Goal: Check status: Check status

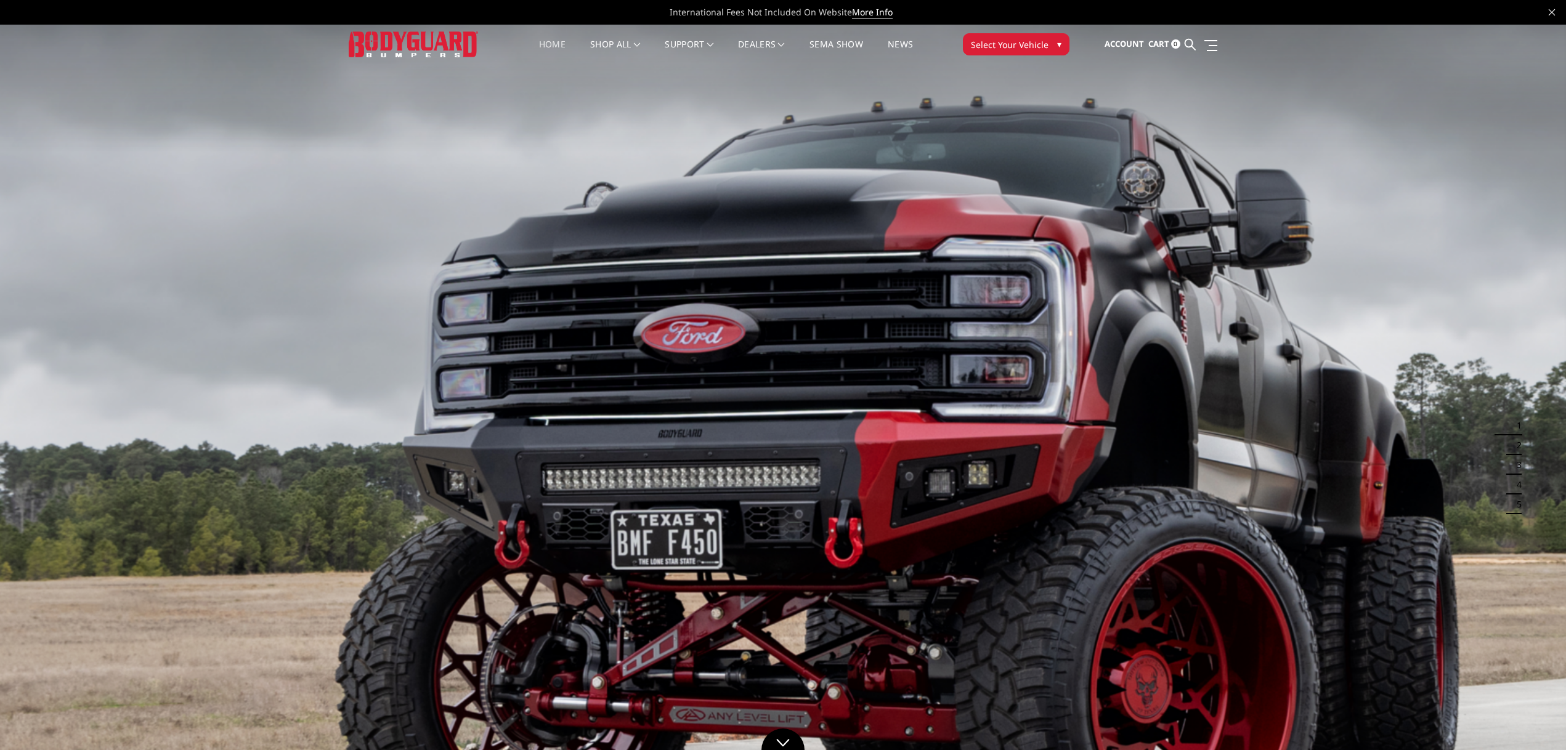
click at [1036, 48] on span "Select Your Vehicle" at bounding box center [1010, 44] width 78 height 13
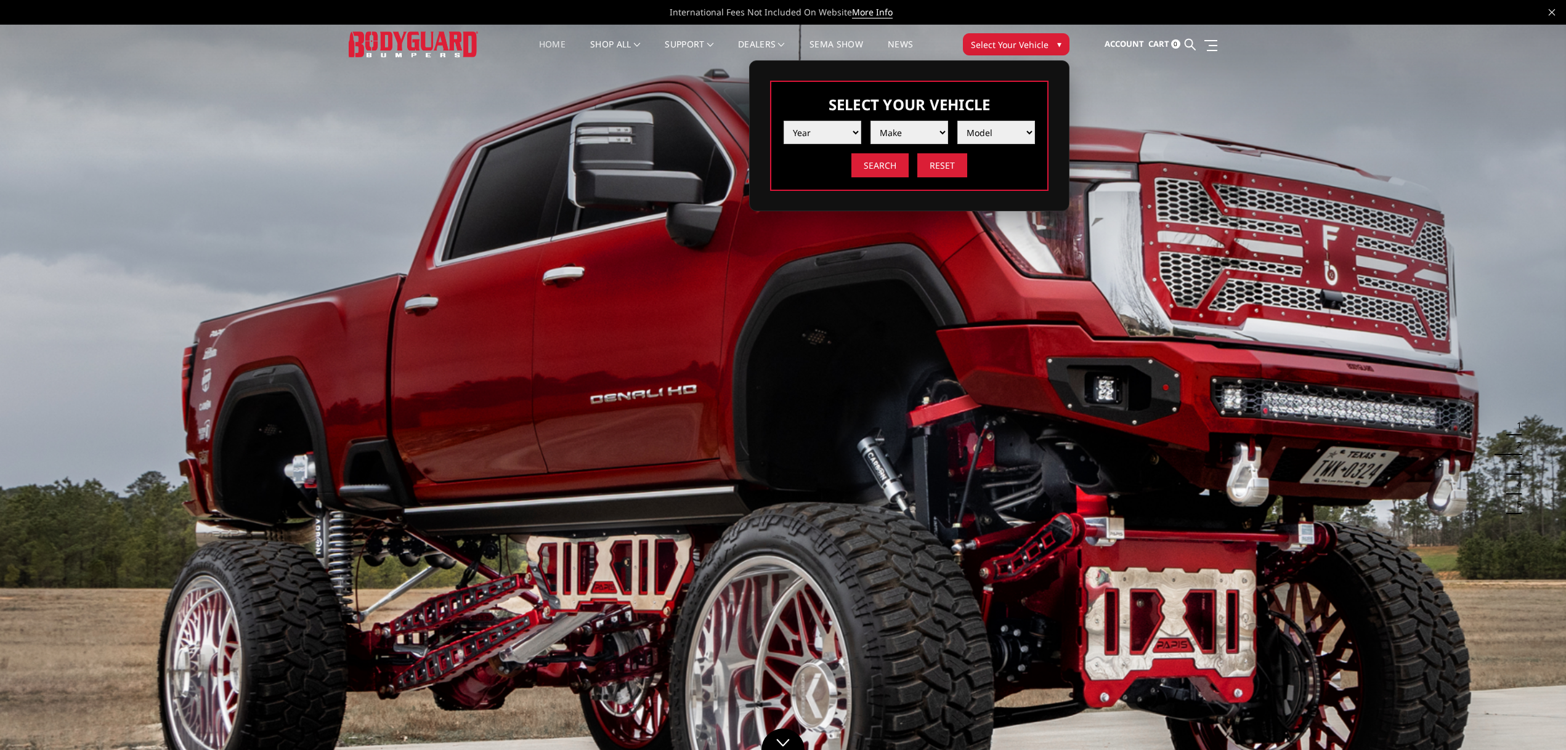
select select "yr_2024"
select select "mk_ford"
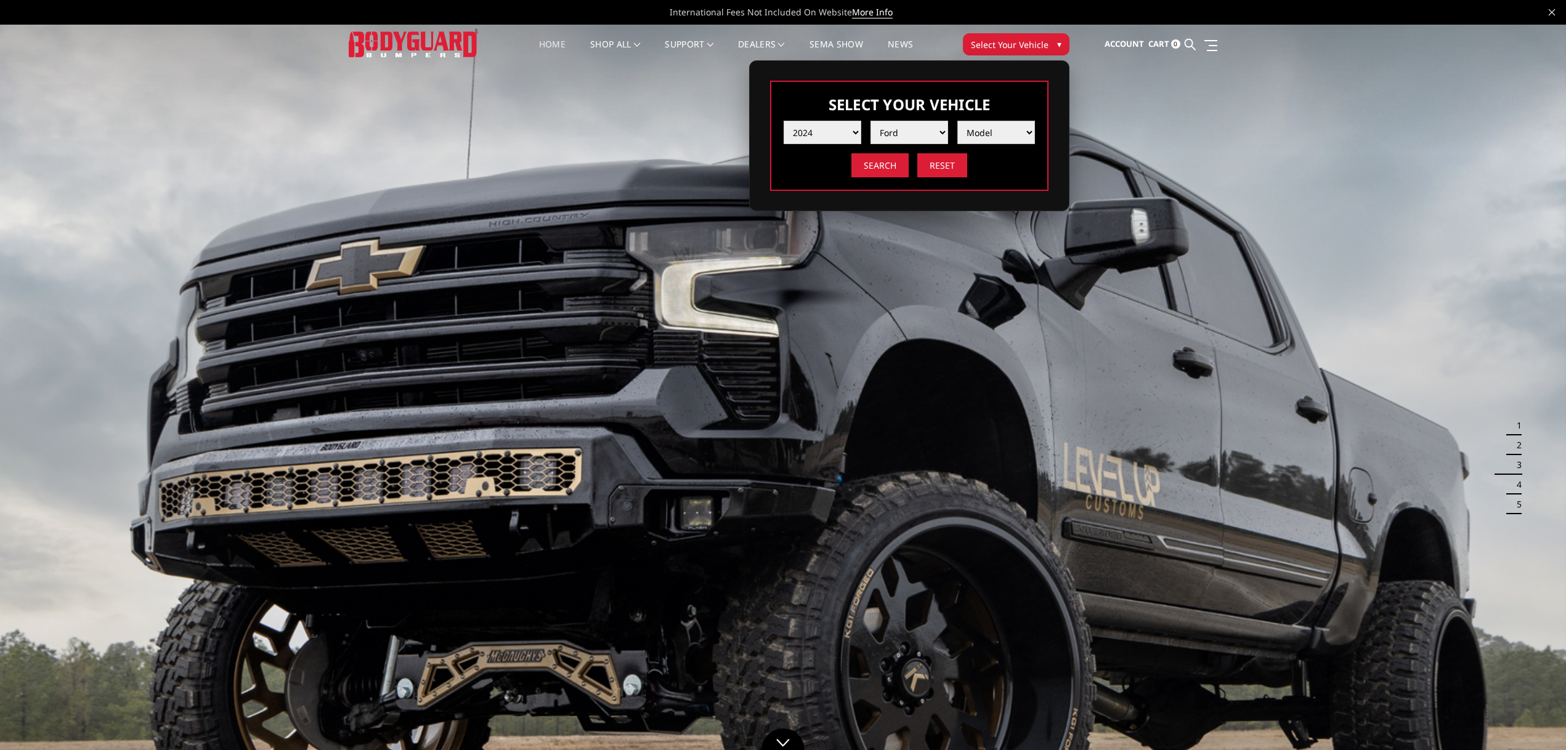
select select "md_f250-f350"
click at [863, 166] on input "Search" at bounding box center [879, 165] width 57 height 24
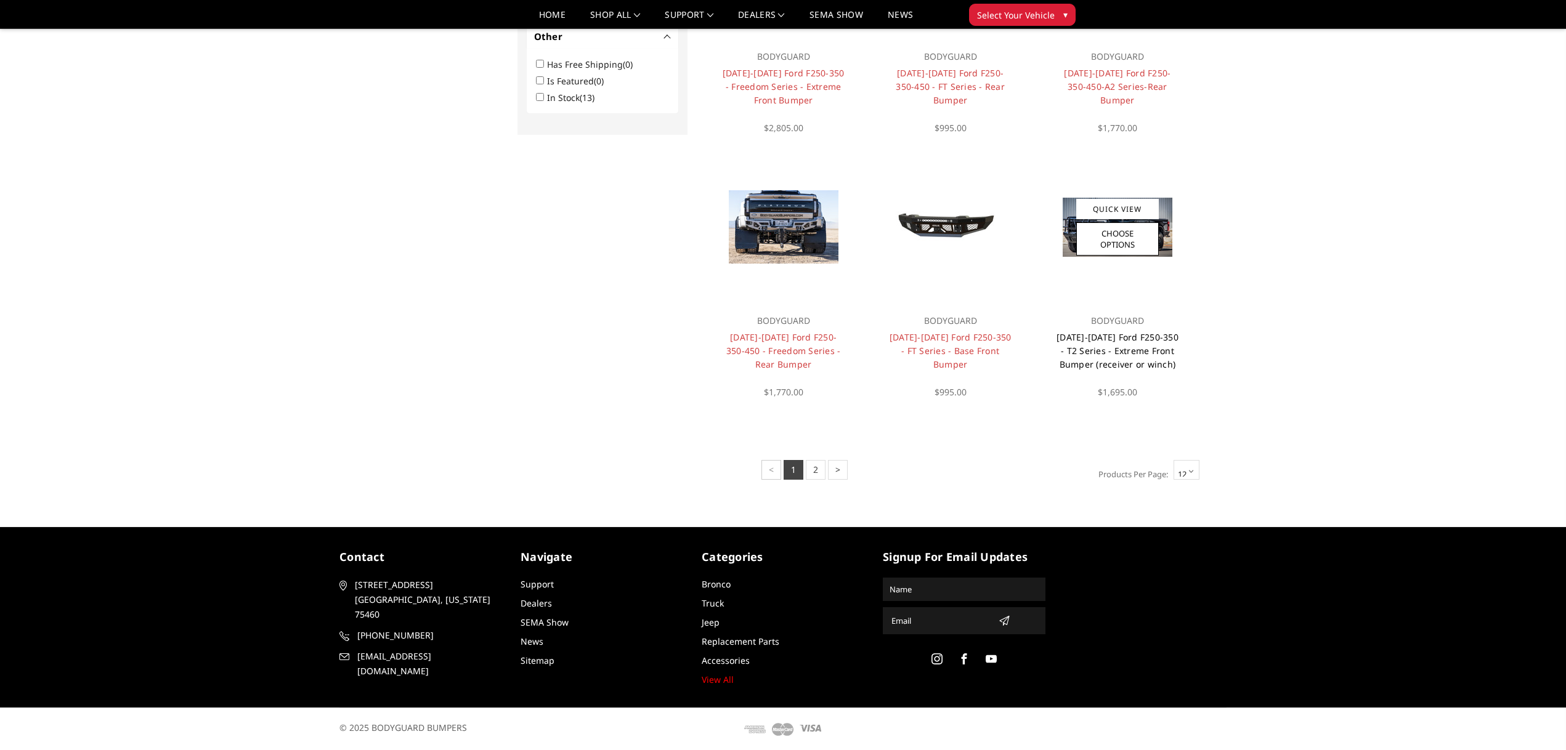
scroll to position [789, 0]
click at [1139, 351] on link "2023-2026 Ford F250-350 - T2 Series - Extreme Front Bumper (receiver or winch)" at bounding box center [1118, 350] width 122 height 39
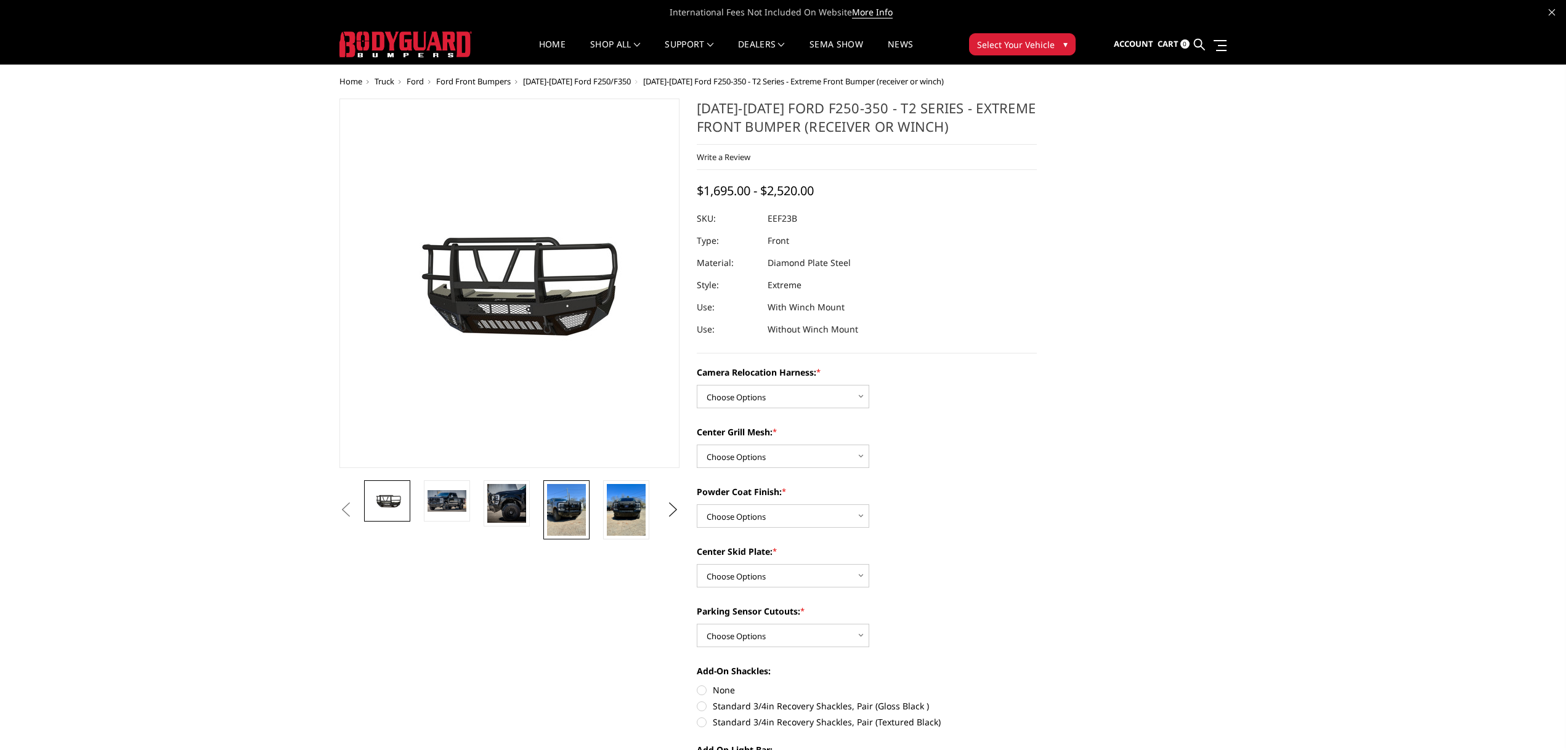
click at [569, 514] on img at bounding box center [566, 510] width 39 height 52
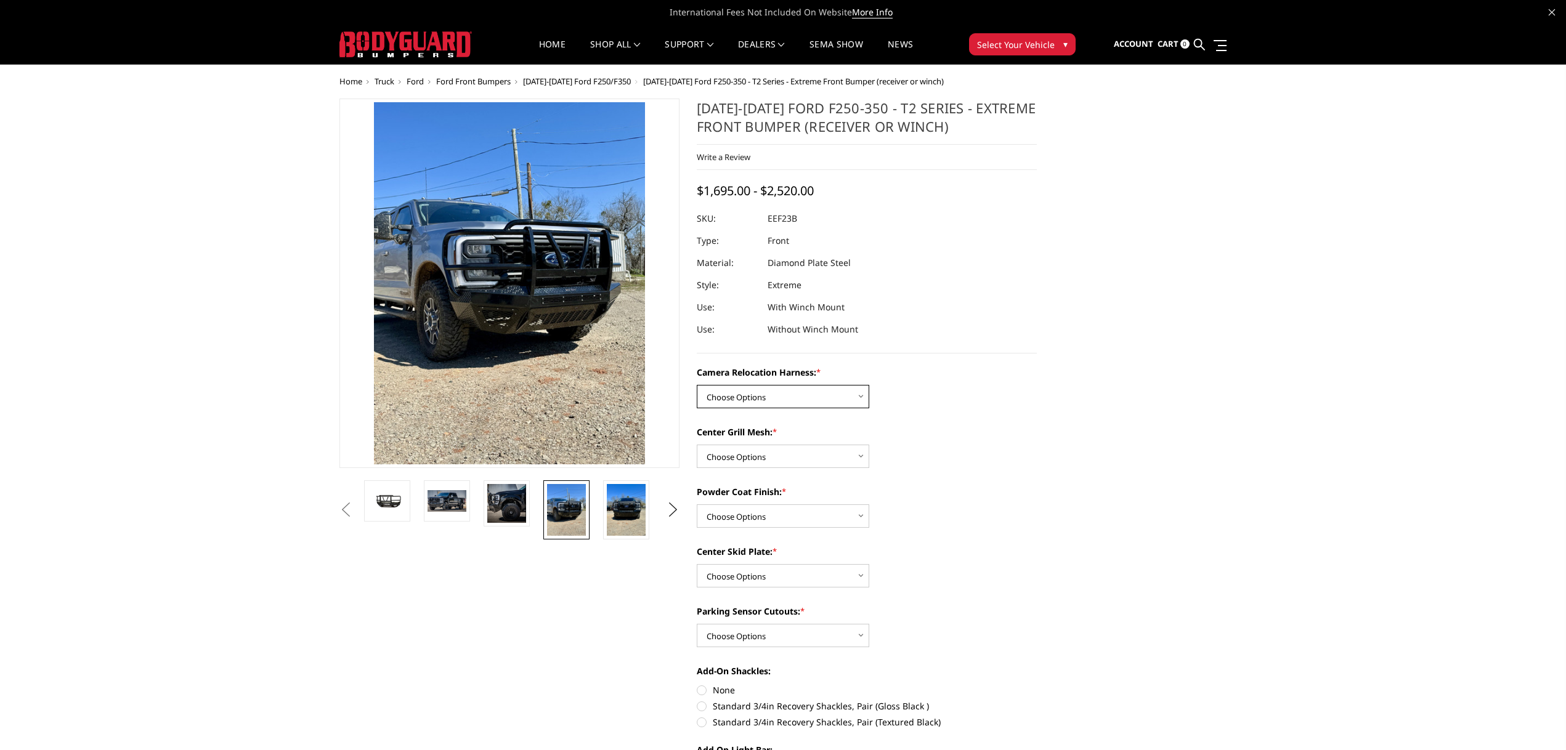
select select "3754"
select select "3751"
select select "3748"
select select "3746"
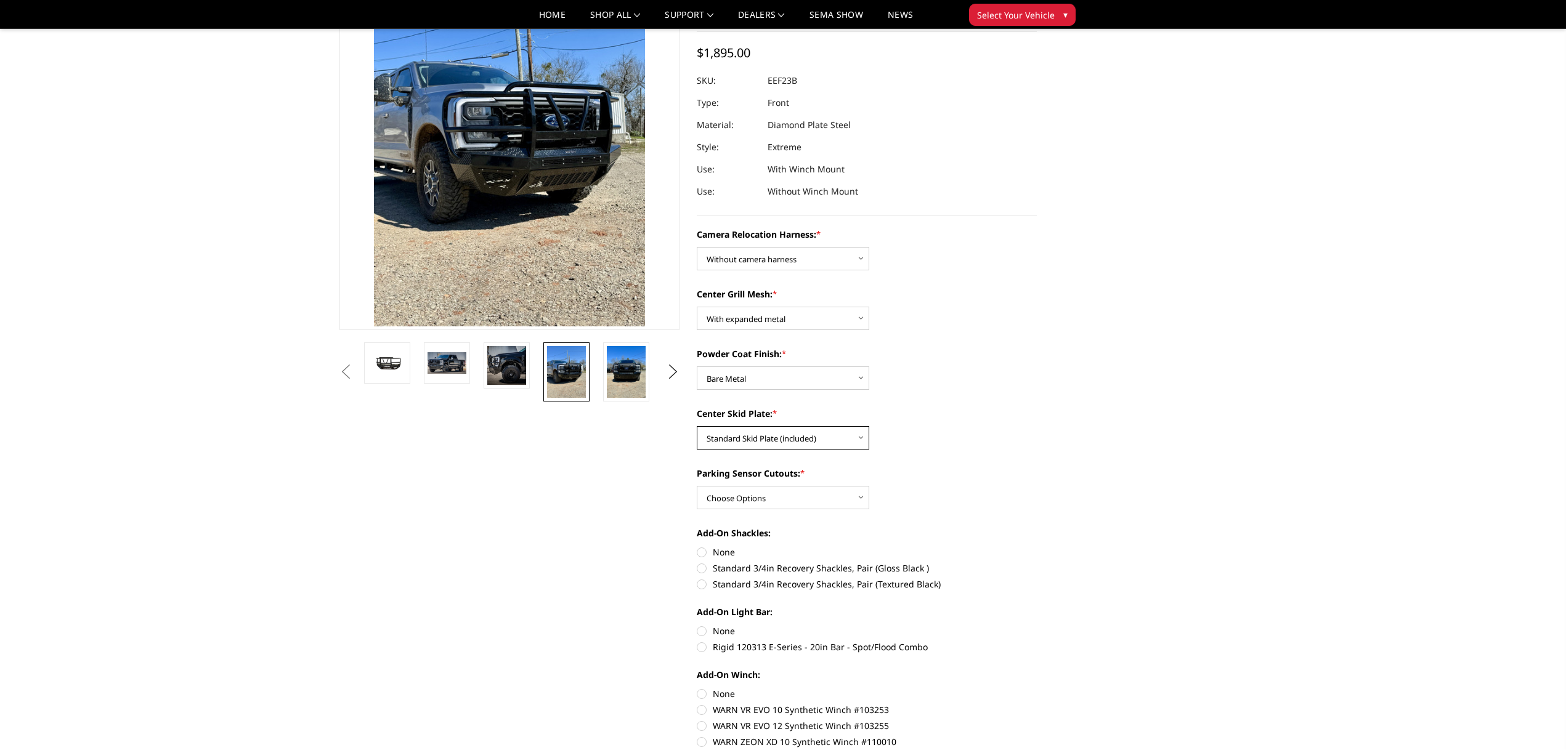
scroll to position [102, 0]
select select "3744"
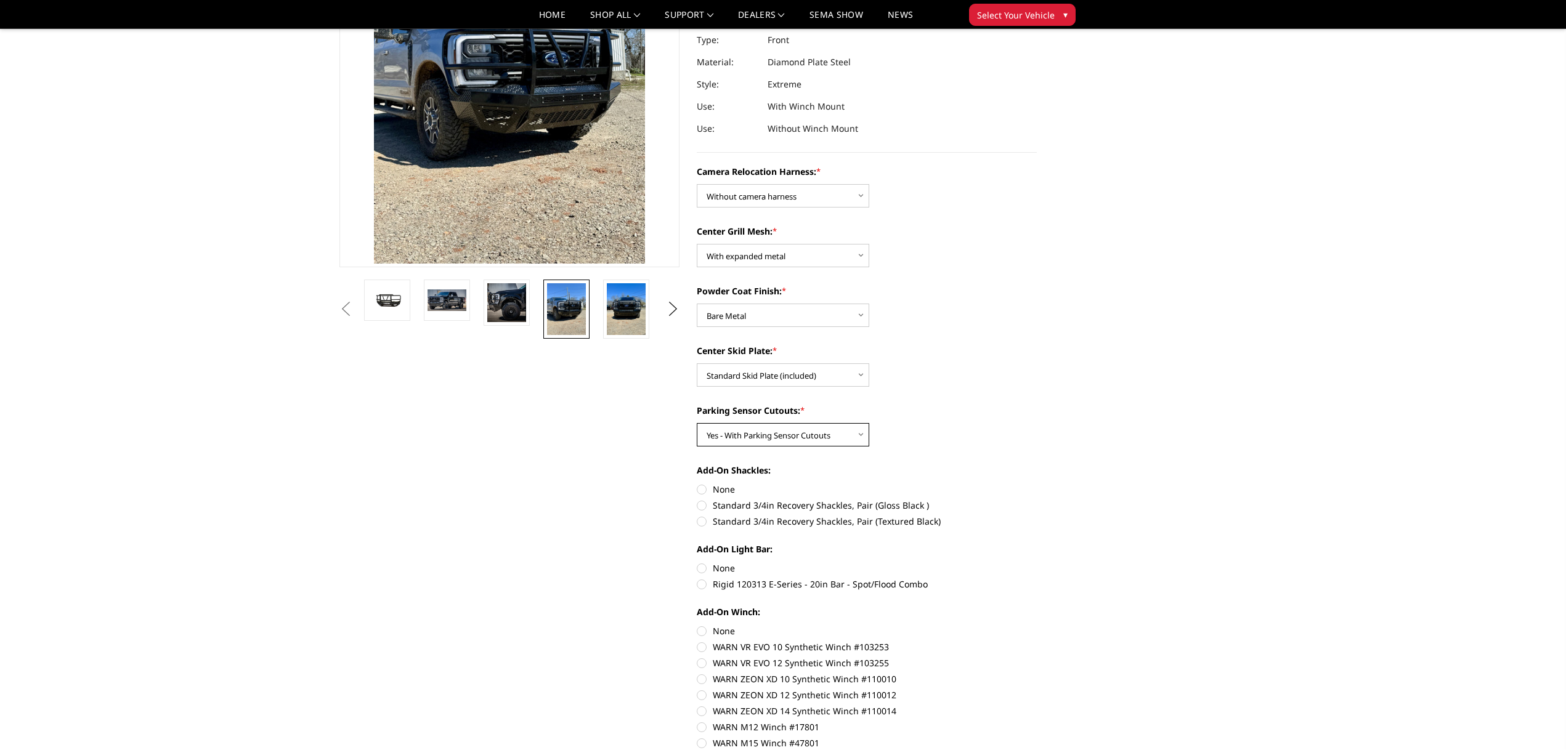
scroll to position [165, 0]
click at [705, 489] on label "None" at bounding box center [867, 488] width 340 height 13
click at [697, 483] on input "None" at bounding box center [697, 482] width 1 height 1
radio input "true"
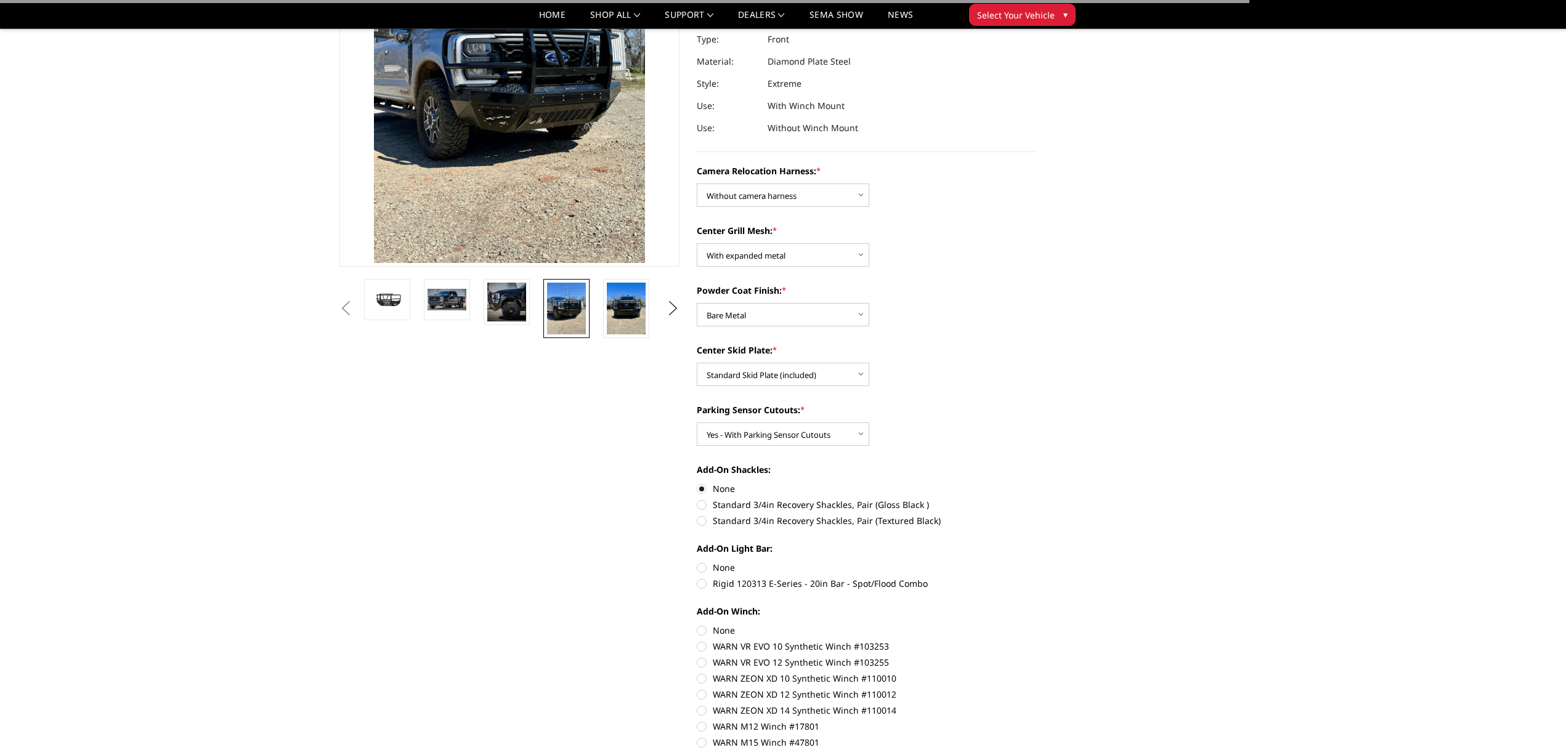
drag, startPoint x: 704, startPoint y: 568, endPoint x: 694, endPoint y: 569, distance: 10.5
click at [701, 568] on label "None" at bounding box center [867, 567] width 340 height 13
click at [697, 562] on input "None" at bounding box center [697, 561] width 1 height 1
radio input "true"
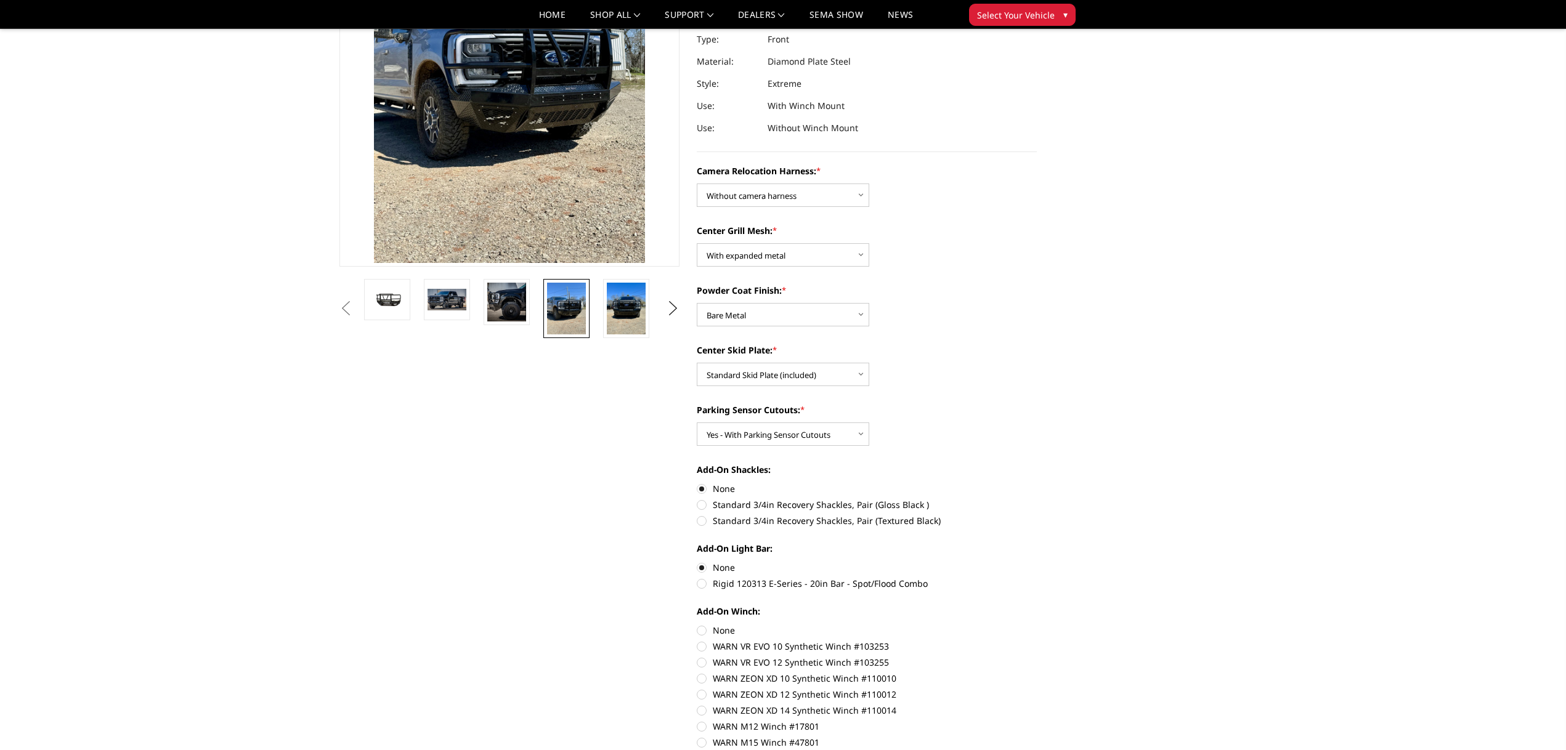
drag, startPoint x: 704, startPoint y: 632, endPoint x: 761, endPoint y: 636, distance: 56.9
click at [705, 631] on label "None" at bounding box center [867, 630] width 340 height 13
click at [697, 625] on input "None" at bounding box center [697, 624] width 1 height 1
radio input "true"
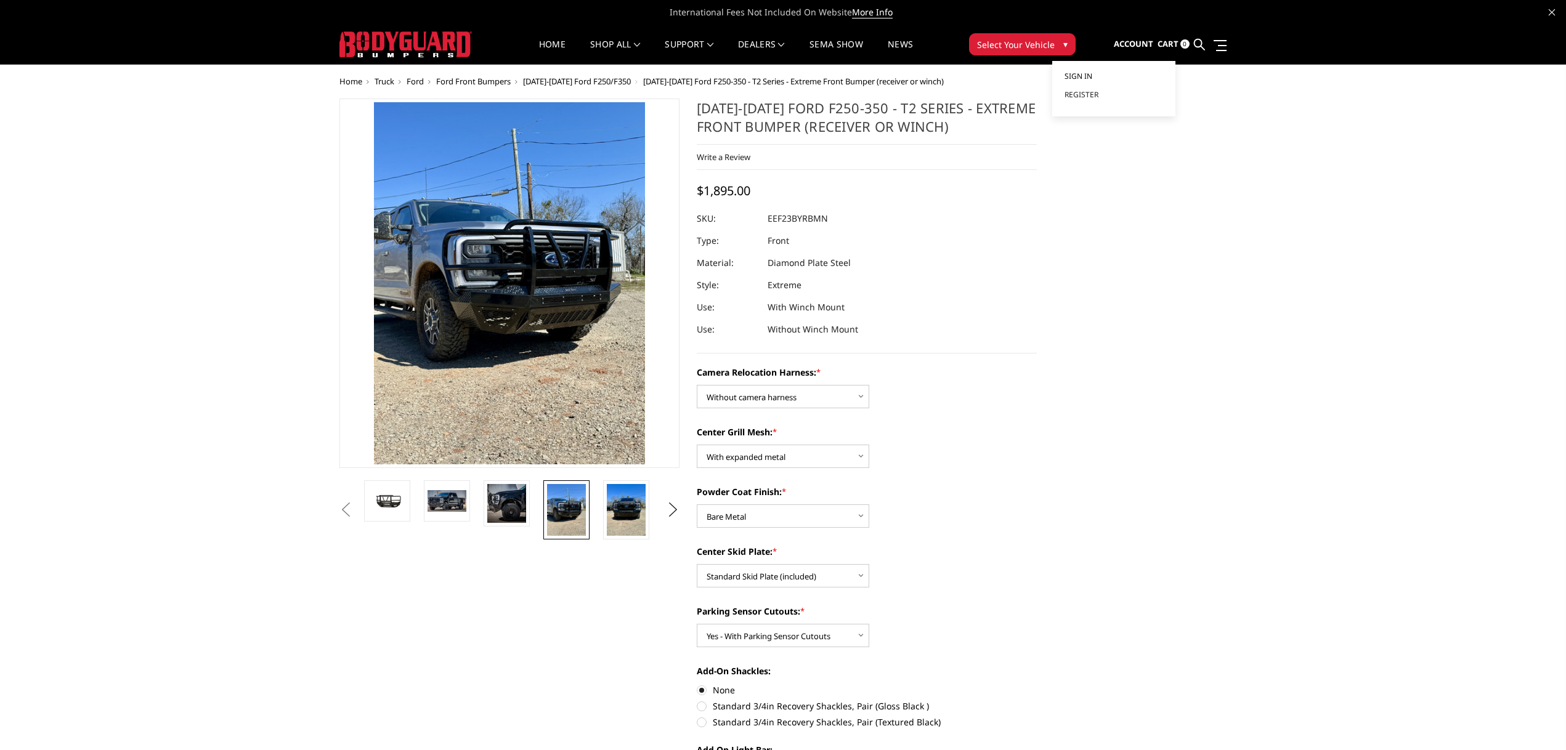
scroll to position [4, 0]
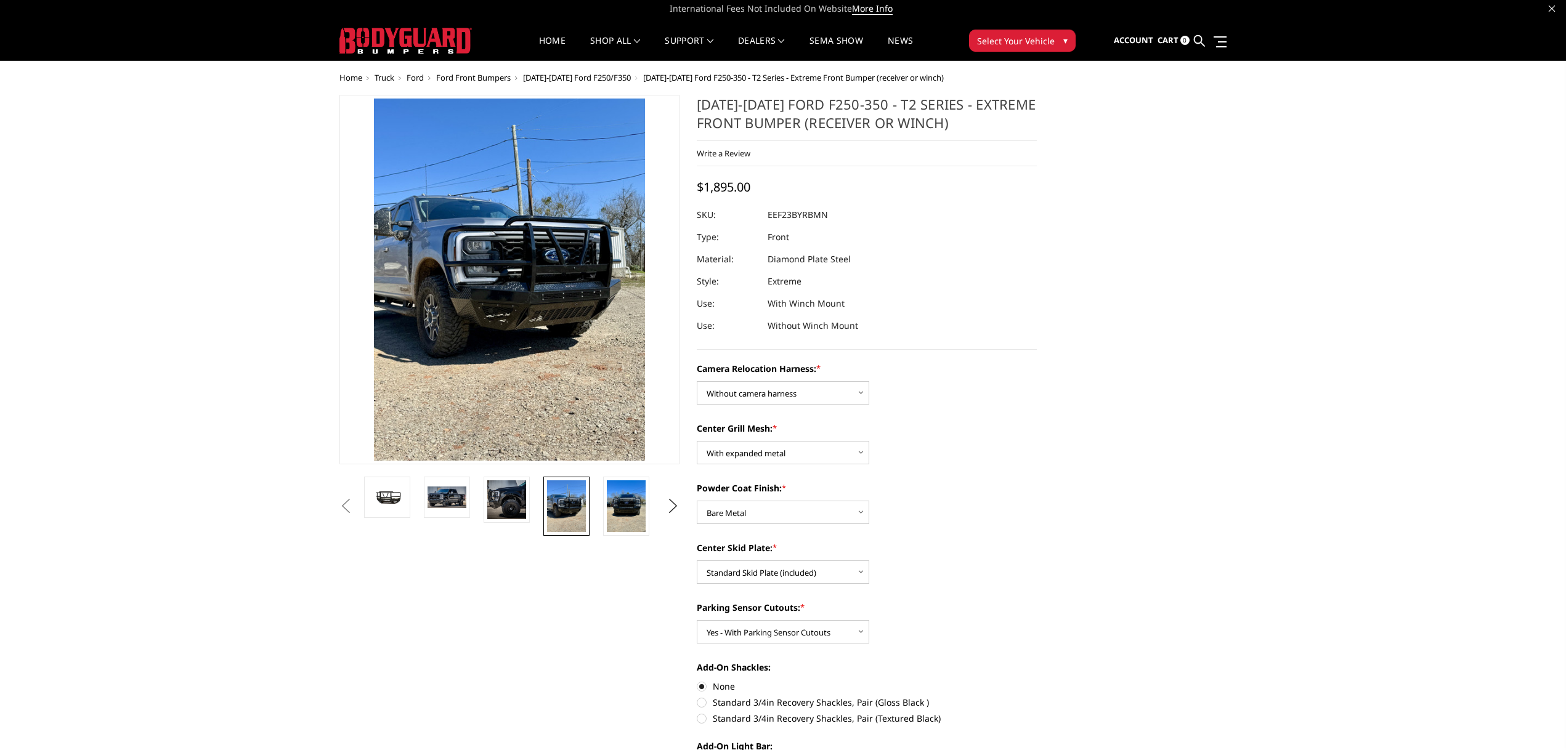
click at [802, 213] on dd "EEF23BYRBMN" at bounding box center [798, 215] width 60 height 22
click at [852, 214] on div at bounding box center [867, 215] width 340 height 22
drag, startPoint x: 835, startPoint y: 213, endPoint x: 778, endPoint y: 215, distance: 57.3
click at [768, 214] on dl "SKU: EEF23BYRBMN UPC: Type: Front Material: Diamond Plate Steel Style: Extreme …" at bounding box center [867, 270] width 340 height 133
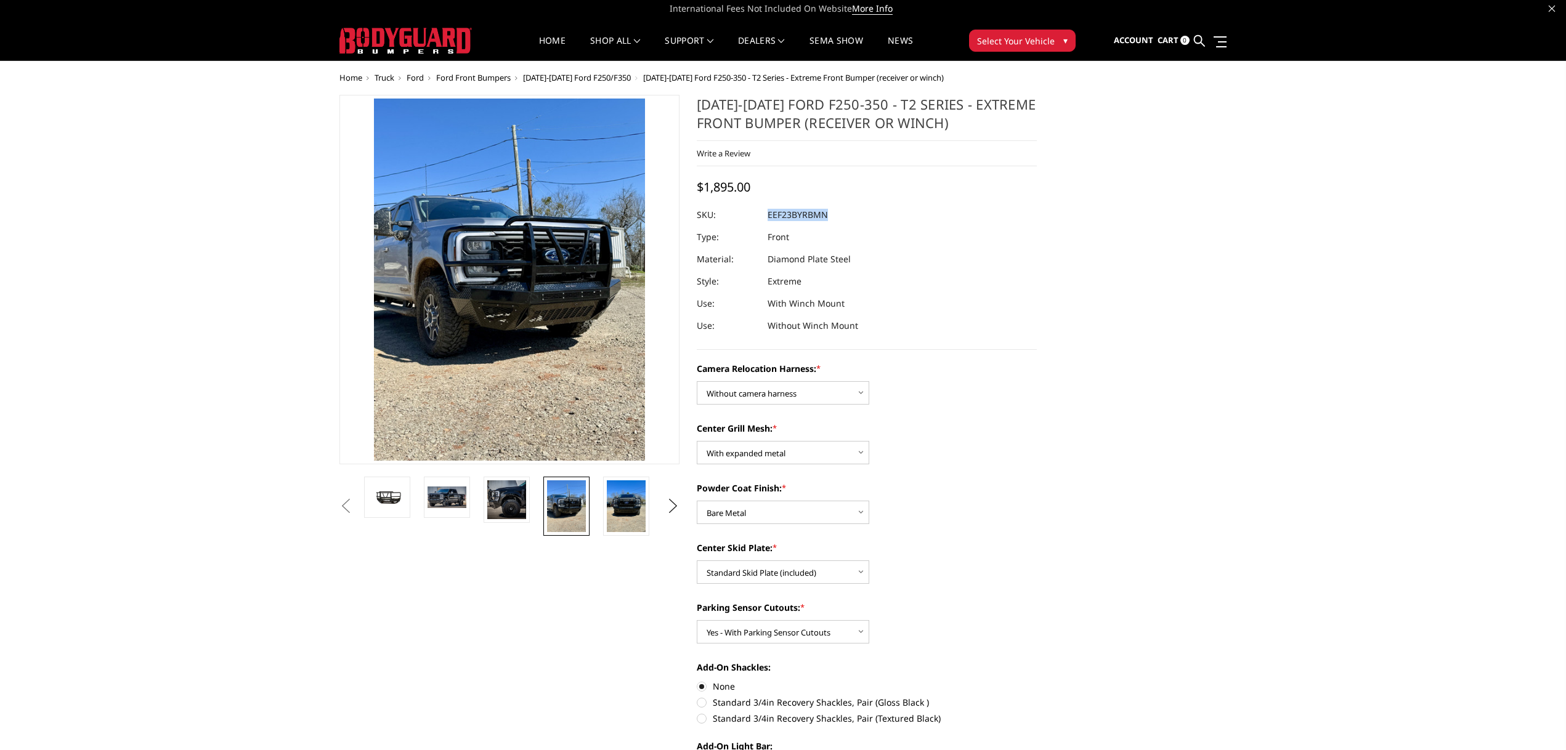
copy dl "EEF23BYRBMN UPC:"
click at [1085, 70] on span "Sign in" at bounding box center [1079, 72] width 28 height 10
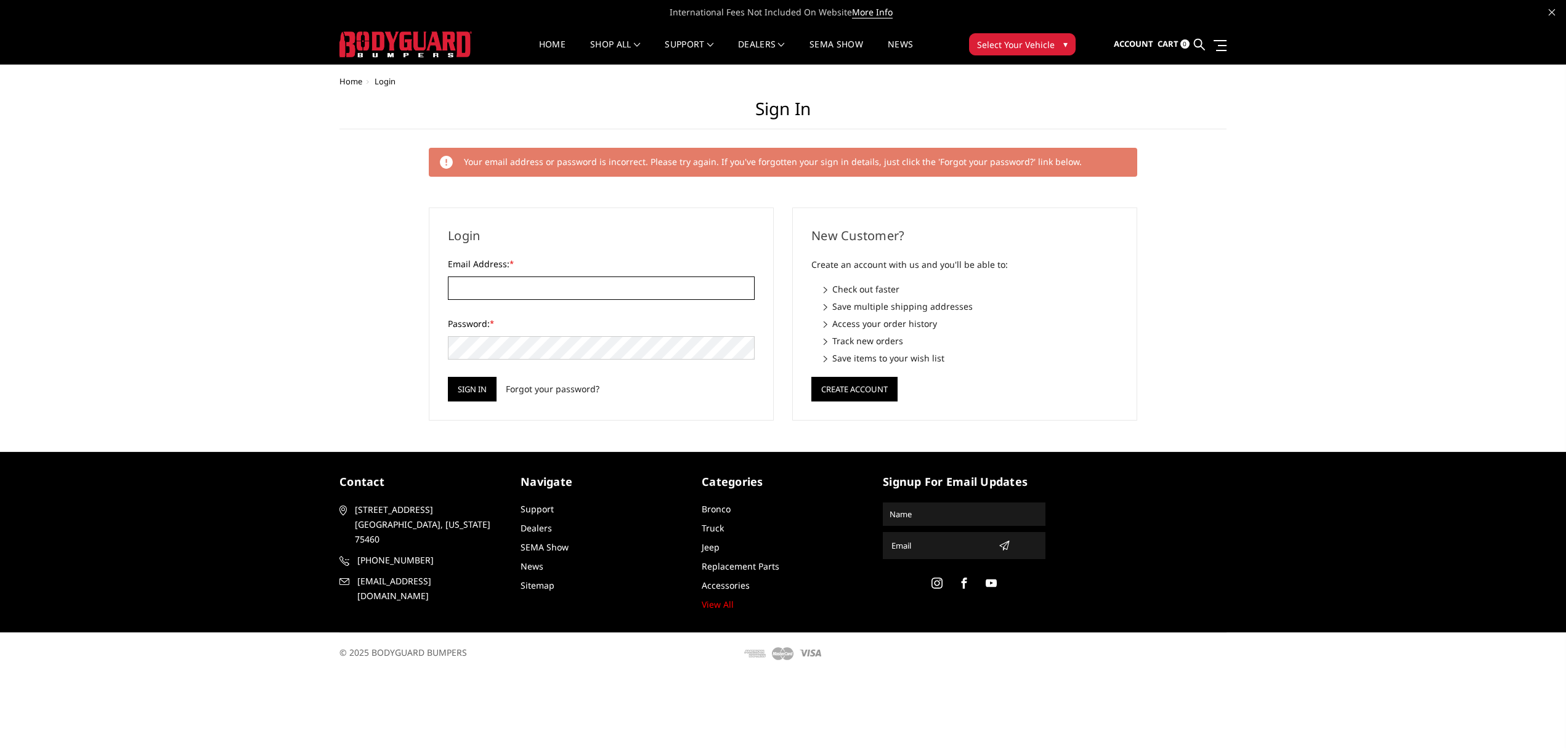
type input "dawson@4w-p.com"
click at [486, 390] on input "Sign in" at bounding box center [472, 389] width 49 height 25
drag, startPoint x: 559, startPoint y: 288, endPoint x: 392, endPoint y: 290, distance: 166.4
click at [392, 290] on div "Home Login Sign in Your email address or password is incorrect. Please try agai…" at bounding box center [782, 249] width 887 height 344
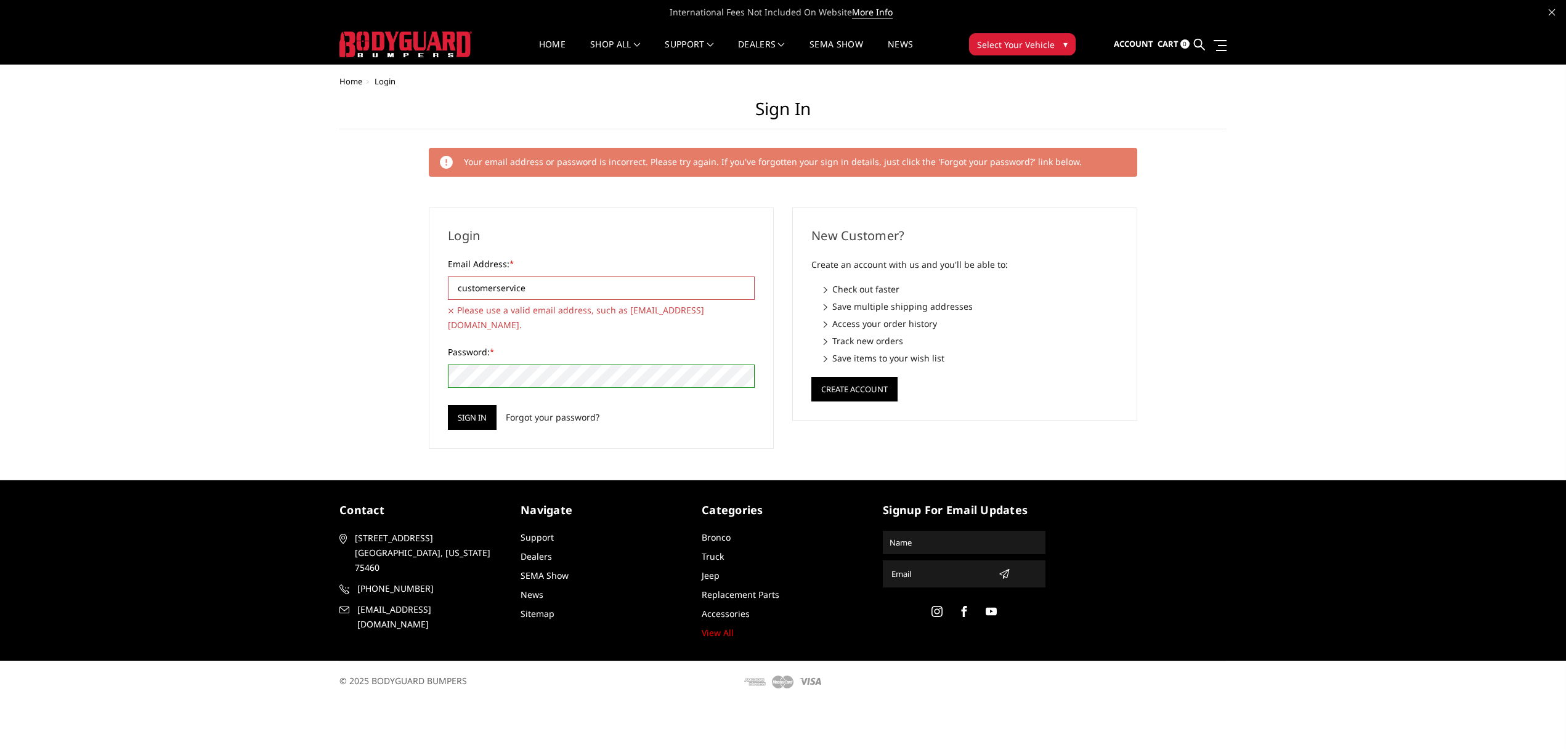
type input "[EMAIL_ADDRESS][DOMAIN_NAME]"
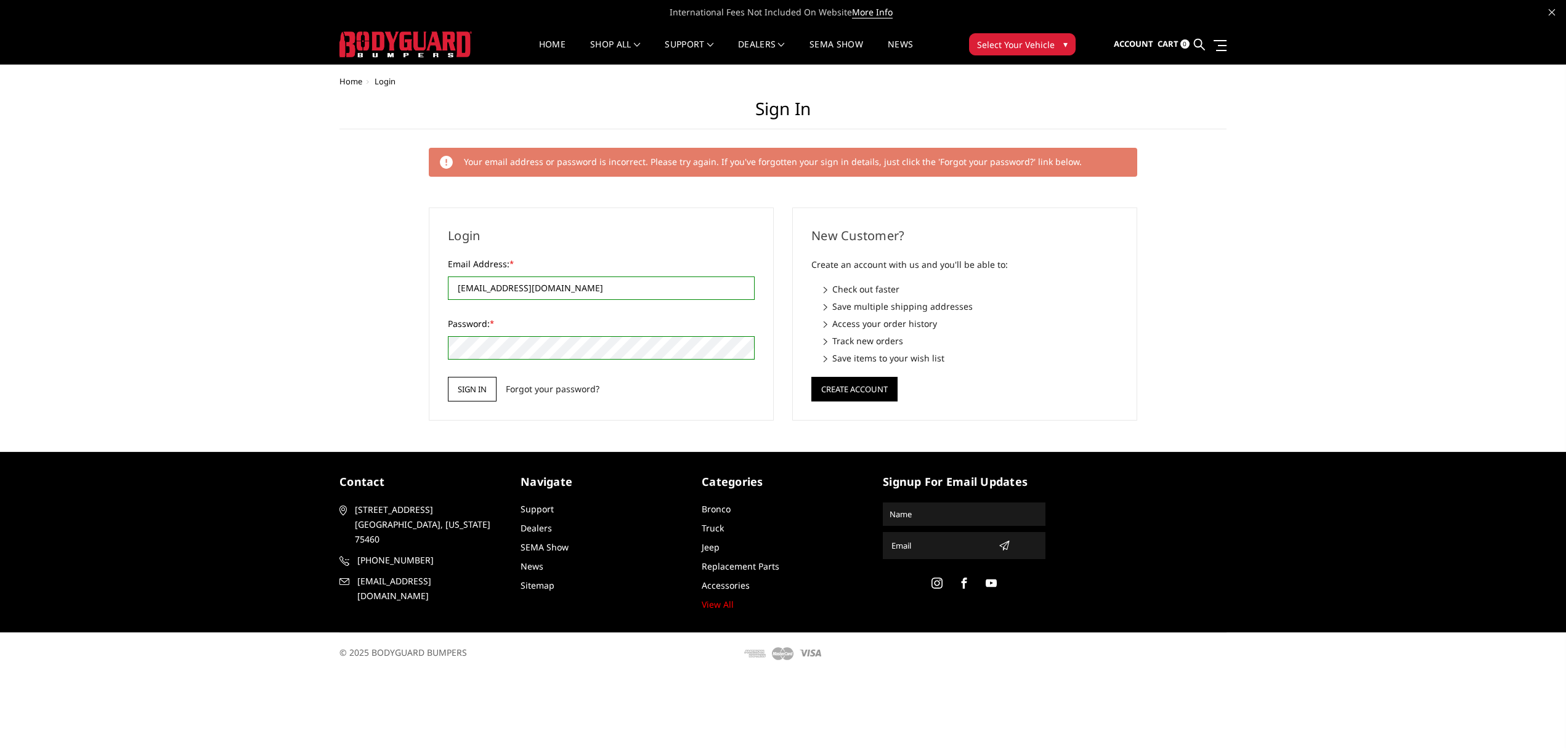
click at [477, 388] on input "Sign in" at bounding box center [472, 389] width 49 height 25
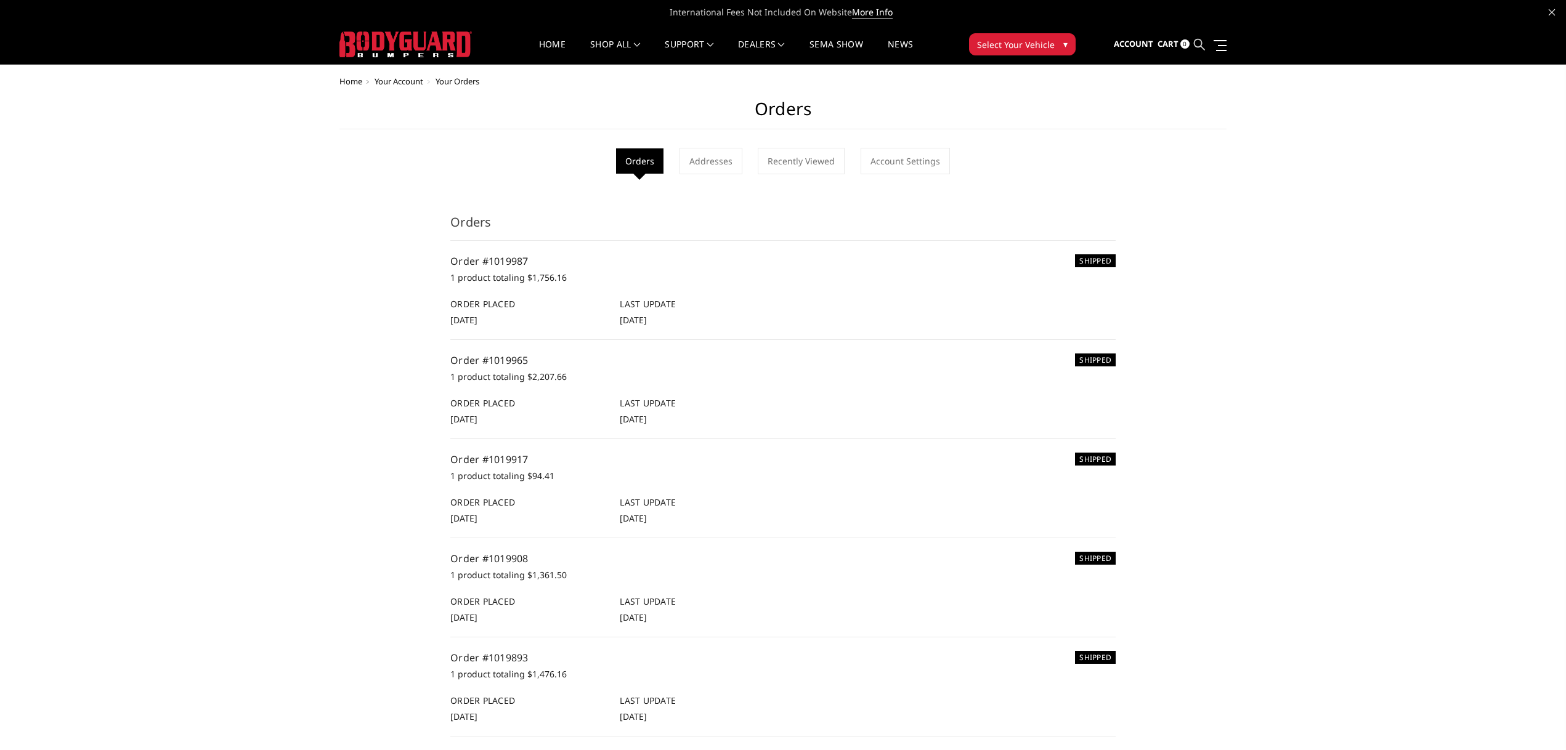
click at [1199, 42] on icon at bounding box center [1199, 44] width 11 height 11
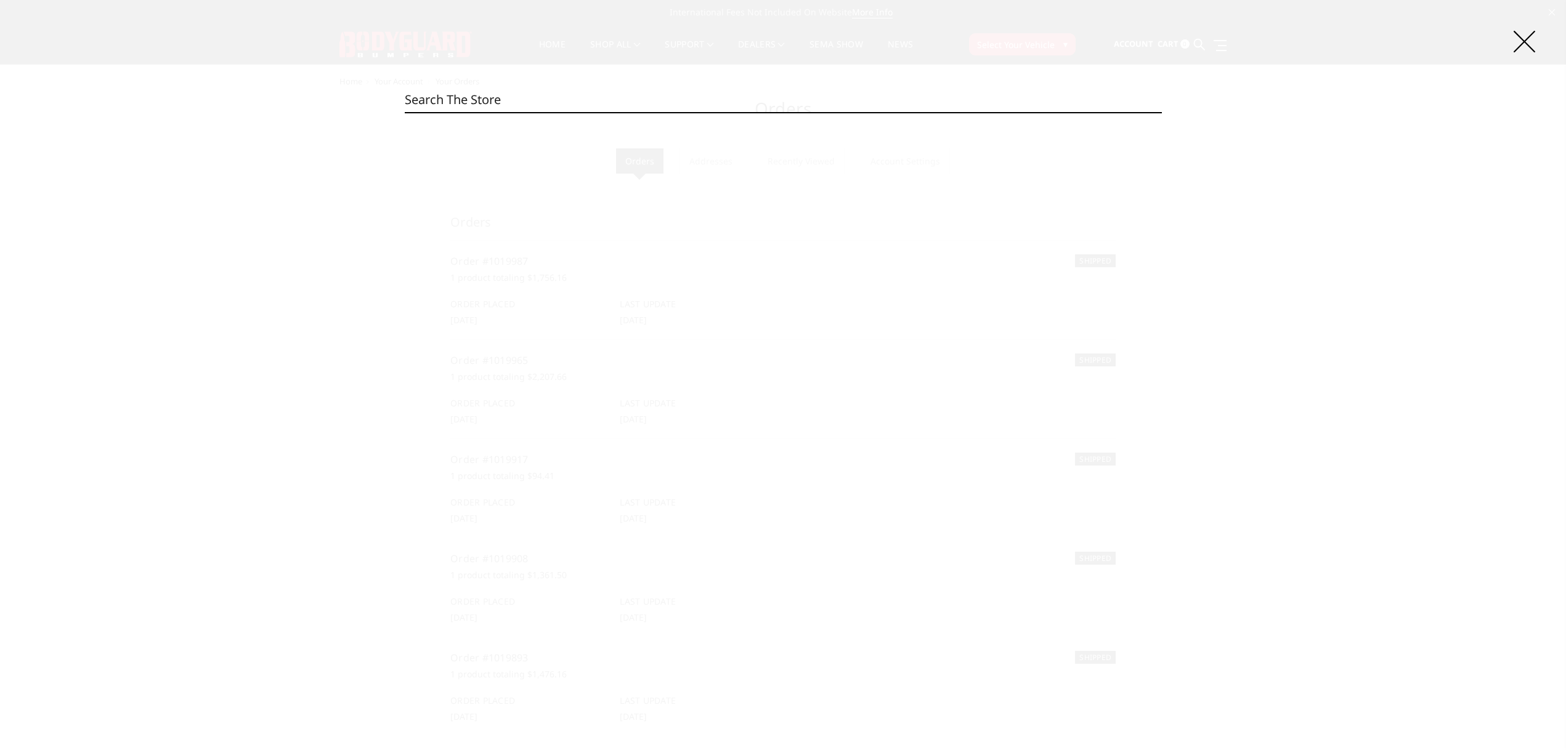
click at [596, 95] on input "Search" at bounding box center [783, 99] width 757 height 25
paste input "EEF23BYRBMN"
type input "EEF23BYRBMN"
click at [1162, 112] on input "Search" at bounding box center [1162, 112] width 1 height 1
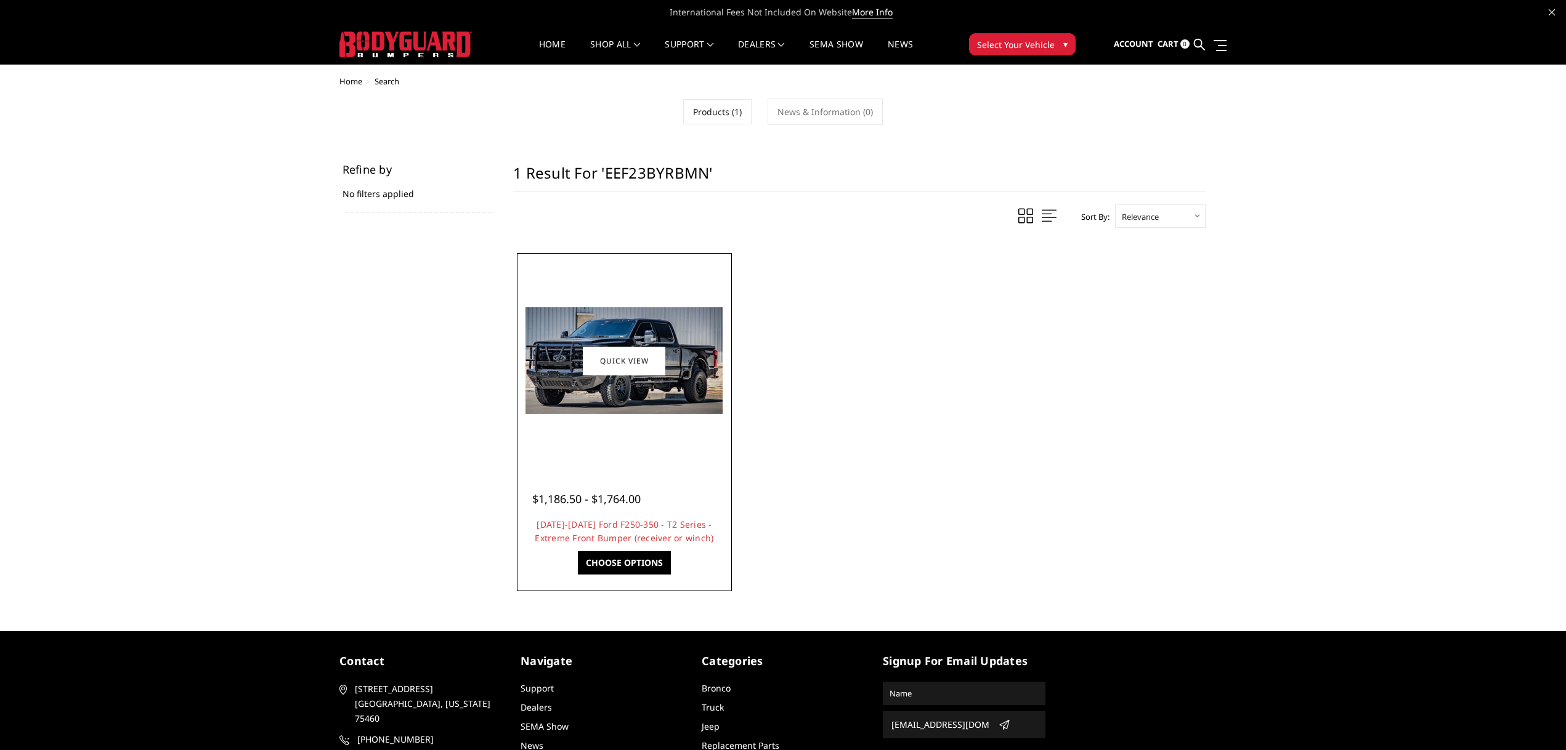
click at [637, 395] on img at bounding box center [624, 360] width 197 height 107
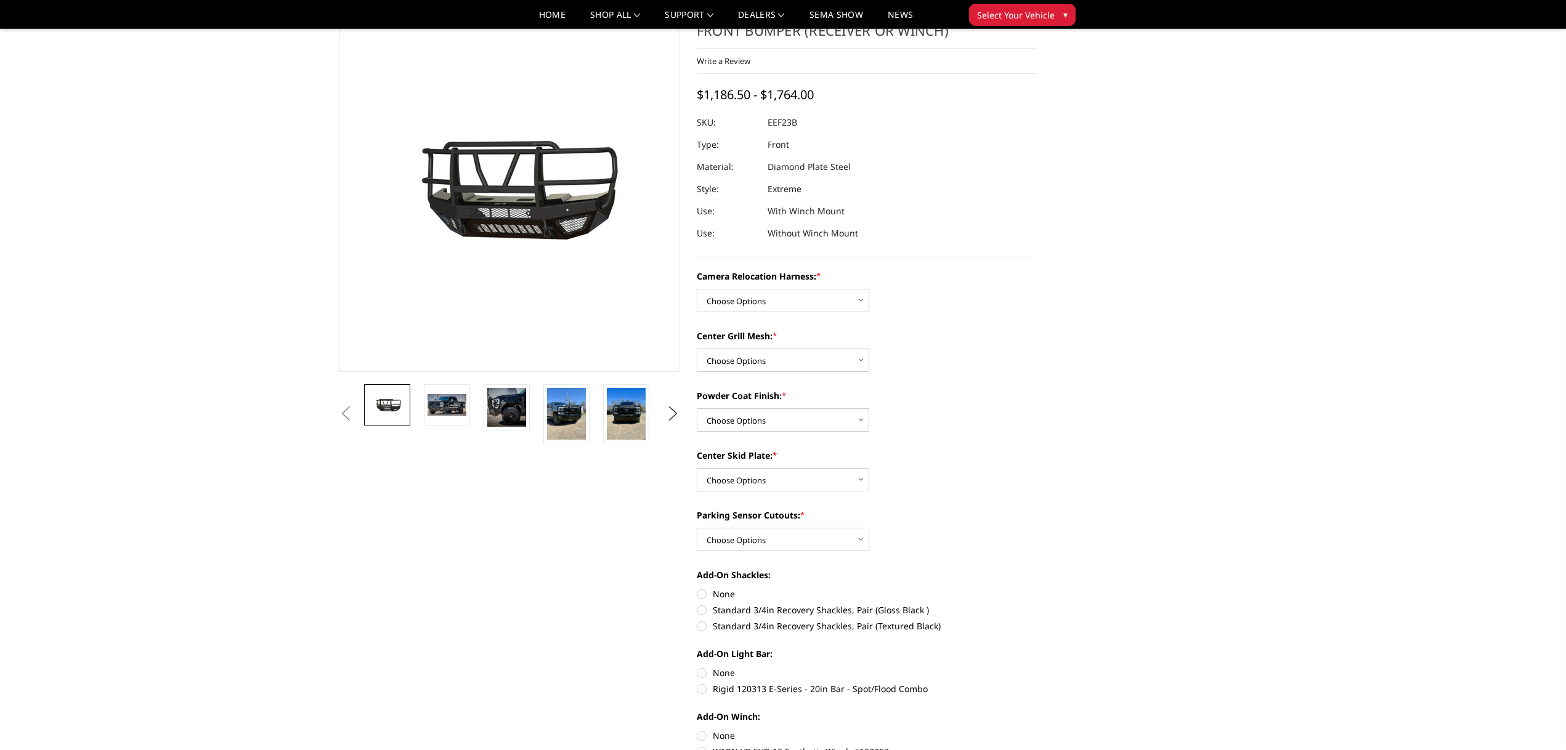
scroll to position [65, 0]
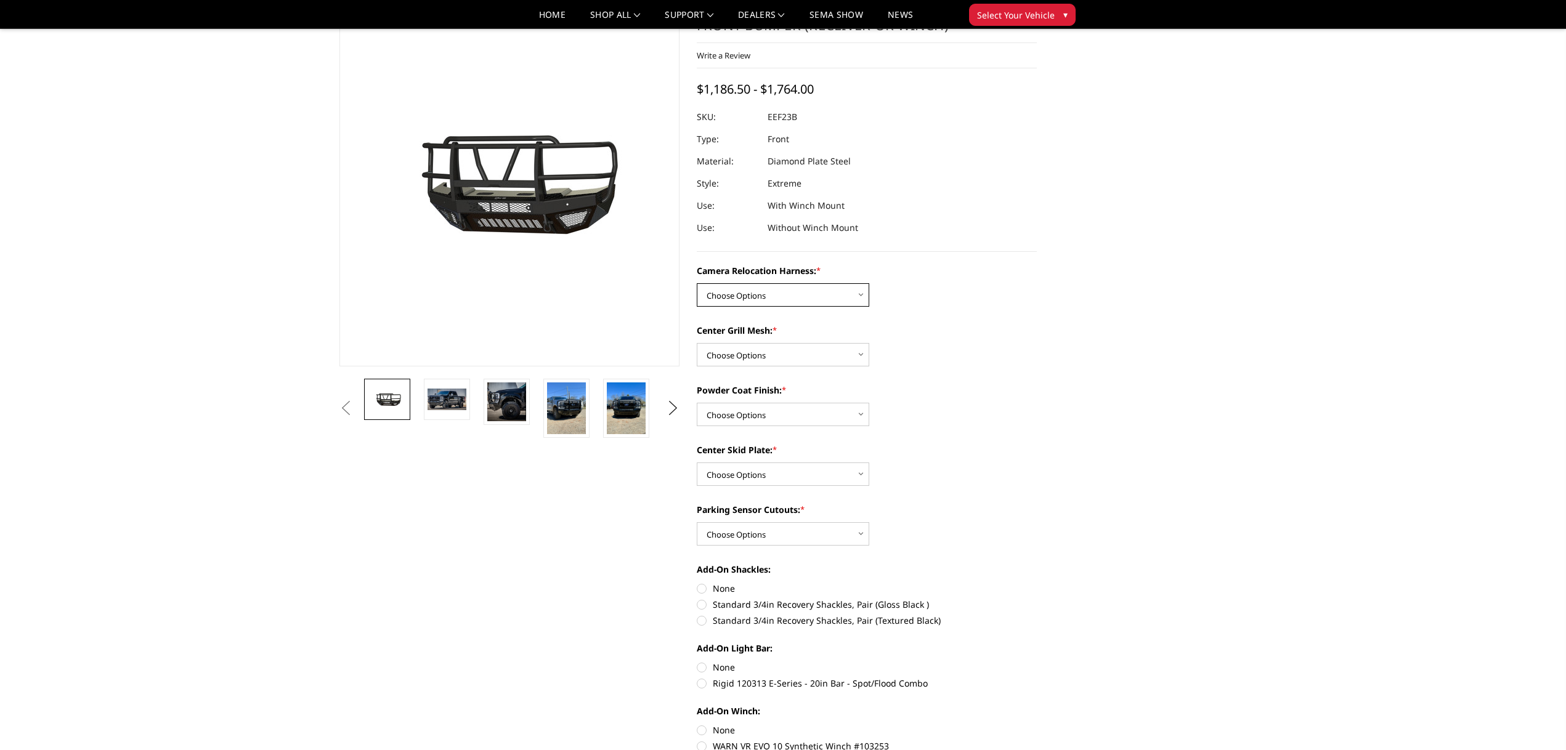
select select "3754"
select select "3751"
select select "3748"
select select "3746"
select select "3744"
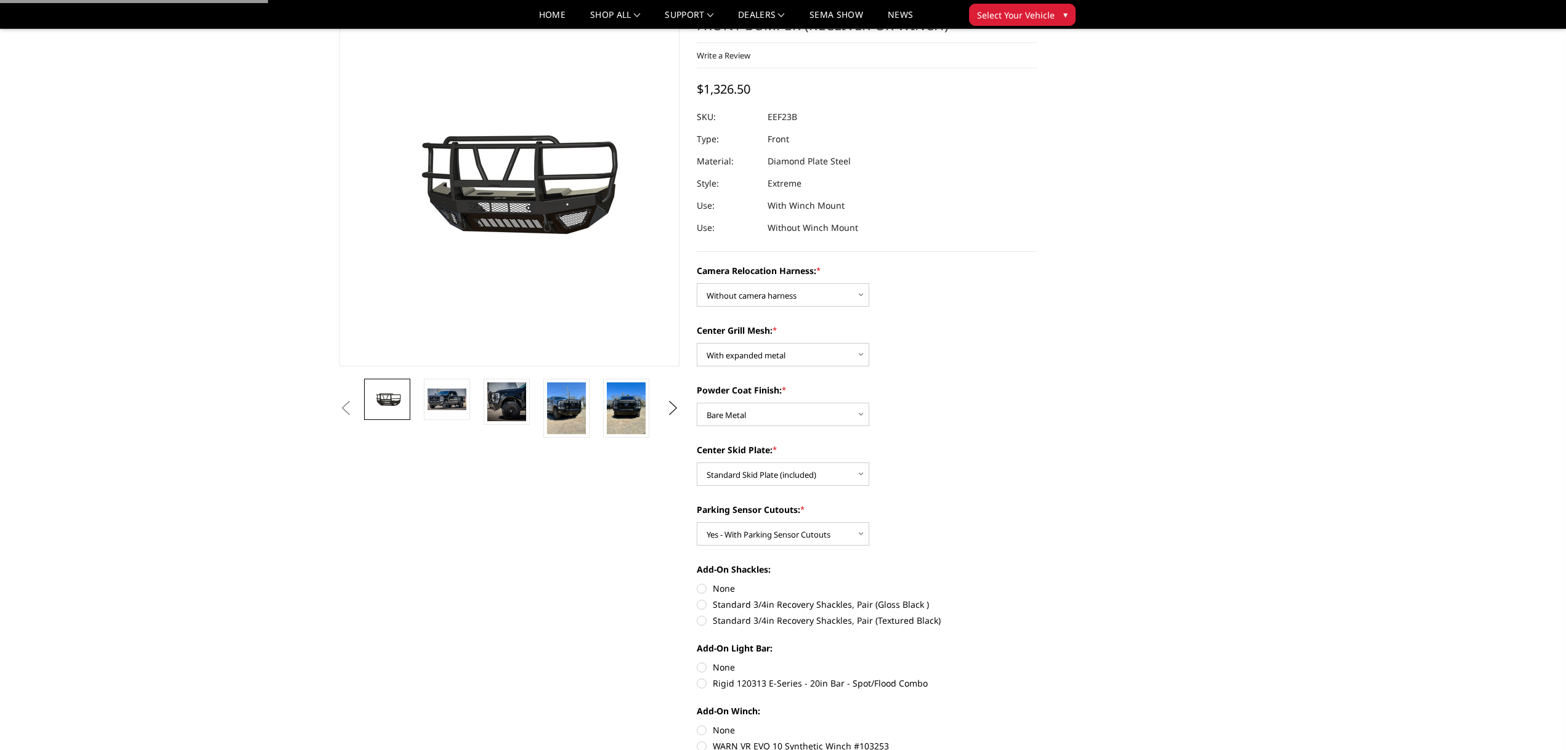
drag, startPoint x: 704, startPoint y: 588, endPoint x: 851, endPoint y: 611, distance: 149.6
click at [709, 590] on label "None" at bounding box center [867, 588] width 340 height 13
click at [697, 583] on input "None" at bounding box center [697, 582] width 1 height 1
radio input "true"
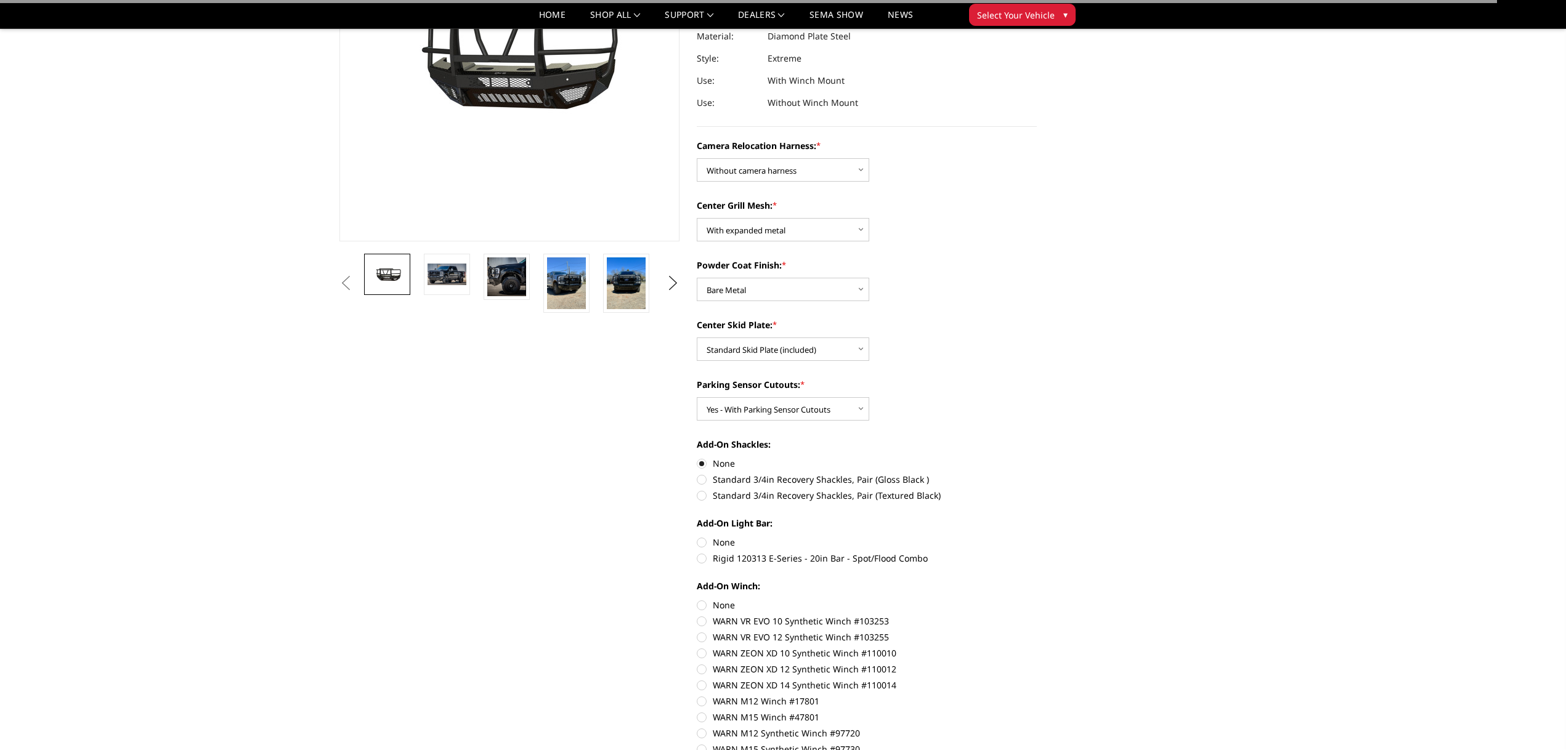
scroll to position [195, 0]
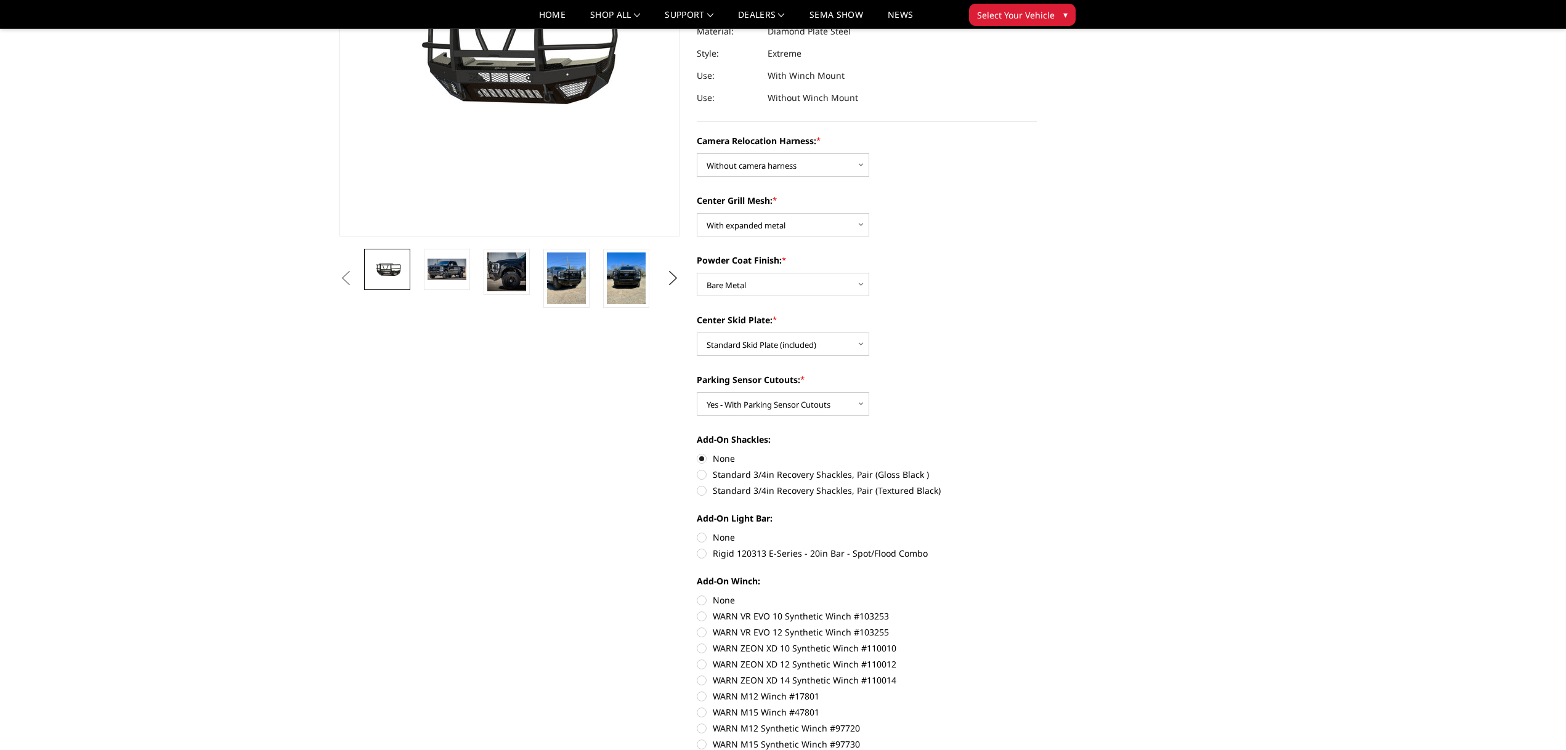
drag, startPoint x: 703, startPoint y: 537, endPoint x: 680, endPoint y: 602, distance: 69.4
click at [701, 538] on label "None" at bounding box center [867, 537] width 340 height 13
click at [697, 532] on input "None" at bounding box center [697, 531] width 1 height 1
radio input "true"
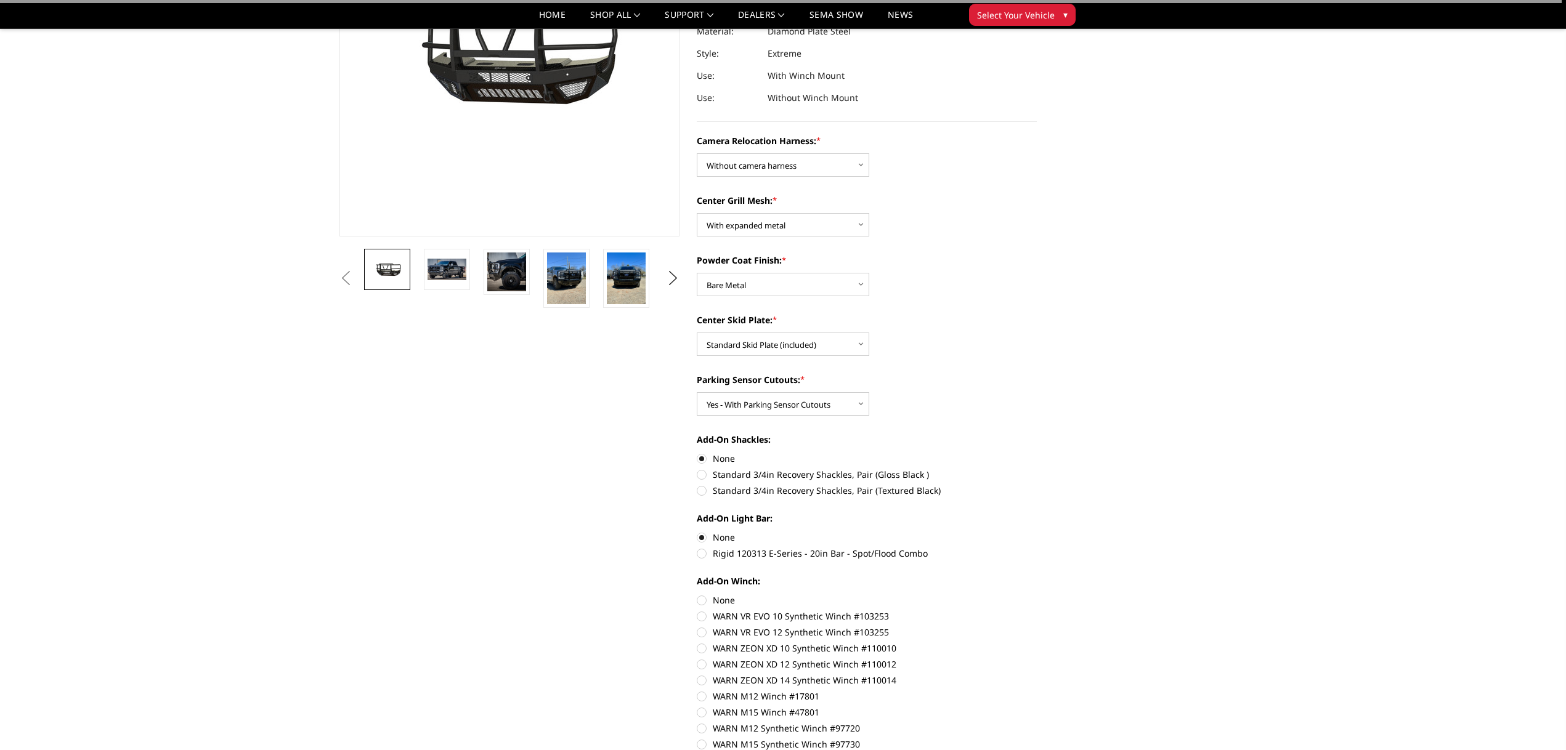
drag, startPoint x: 701, startPoint y: 601, endPoint x: 936, endPoint y: 617, distance: 235.9
click at [709, 601] on label "None" at bounding box center [867, 600] width 340 height 13
click at [697, 595] on input "None" at bounding box center [697, 594] width 1 height 1
radio input "true"
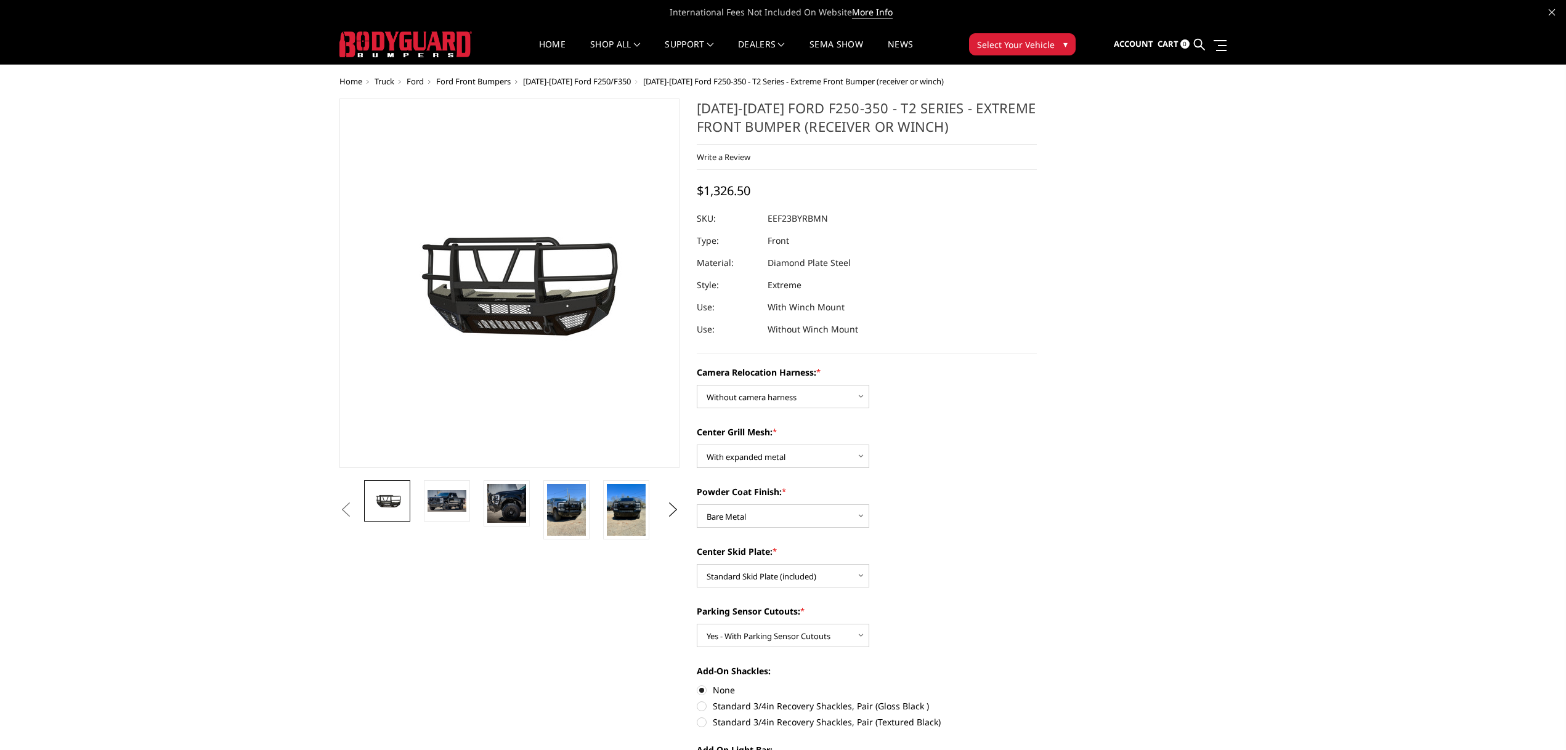
scroll to position [0, 0]
